Goal: Navigation & Orientation: Find specific page/section

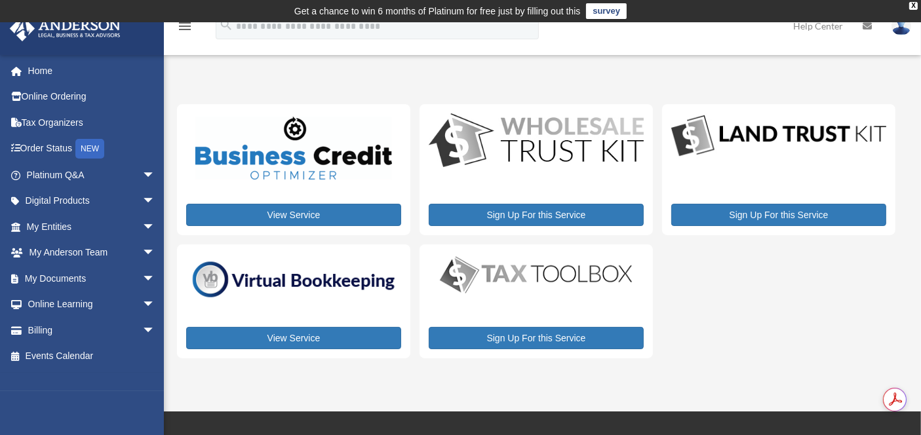
click at [32, 78] on link "Home" at bounding box center [92, 71] width 166 height 26
click at [43, 68] on link "Home" at bounding box center [92, 71] width 166 height 26
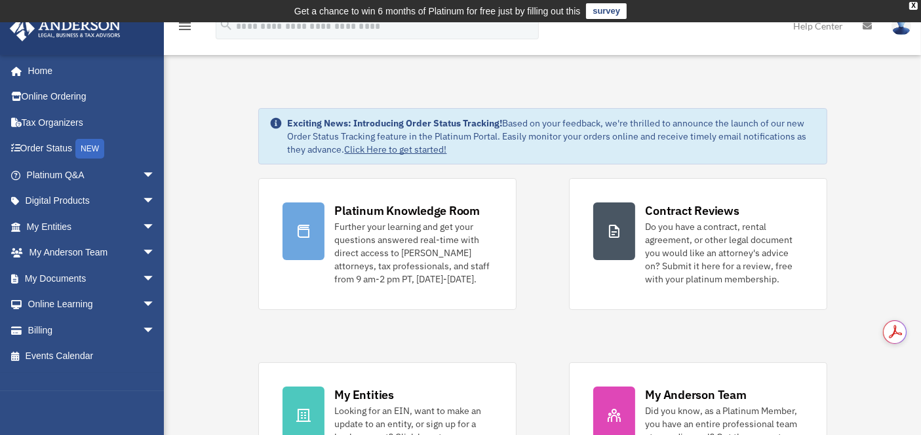
click at [60, 152] on link "Order Status NEW" at bounding box center [92, 149] width 166 height 27
click at [142, 254] on span "arrow_drop_down" at bounding box center [155, 253] width 26 height 27
click at [142, 230] on span "arrow_drop_down" at bounding box center [155, 227] width 26 height 27
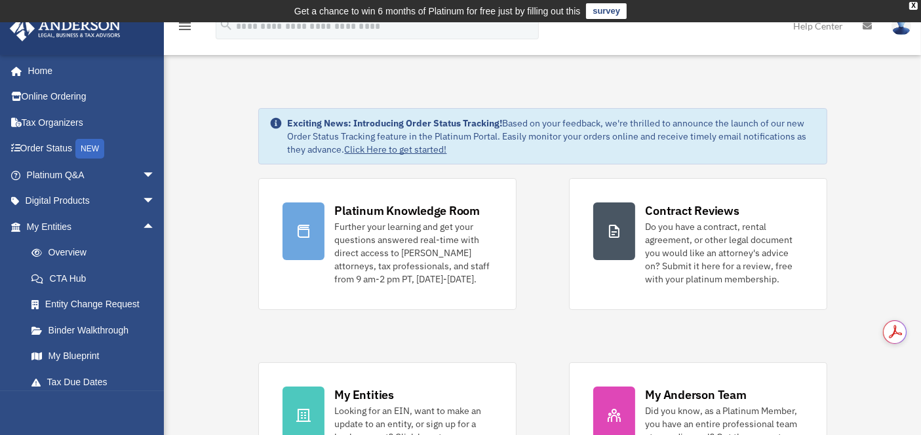
click at [64, 228] on link "My Entities arrow_drop_up" at bounding box center [92, 227] width 166 height 26
click at [79, 254] on link "Overview" at bounding box center [96, 253] width 157 height 26
